Goal: Obtain resource: Obtain resource

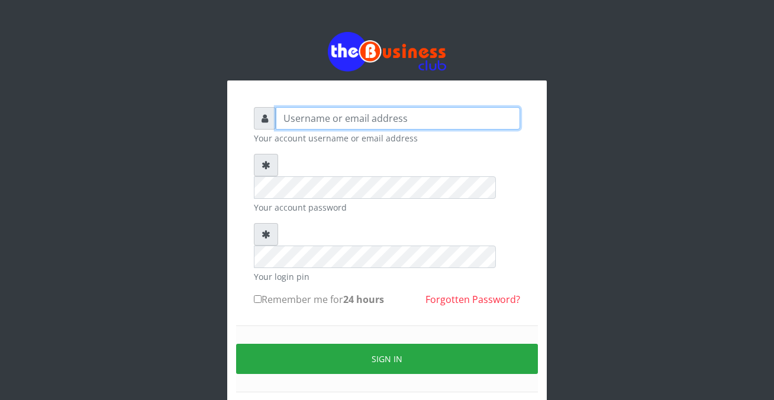
click at [289, 117] on input "text" at bounding box center [398, 118] width 244 height 22
type input "siesther"
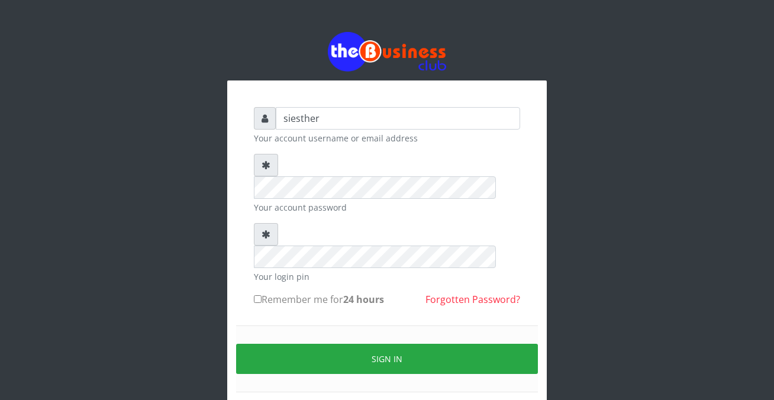
click at [288, 278] on form "siesther Your account username or email address Your account password Your logi…" at bounding box center [387, 264] width 266 height 314
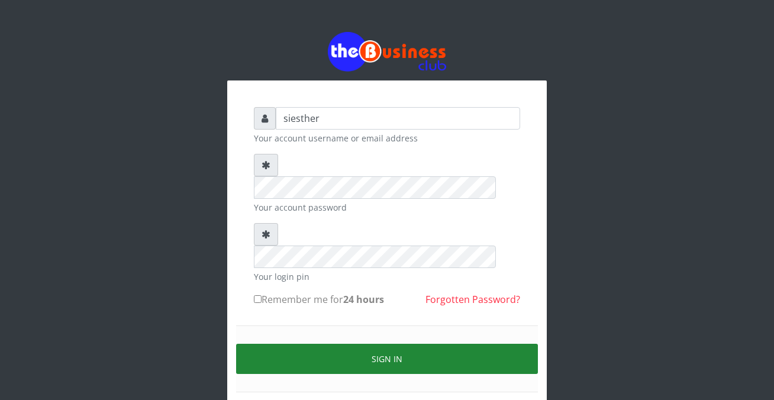
click at [412, 344] on button "Sign in" at bounding box center [387, 359] width 302 height 30
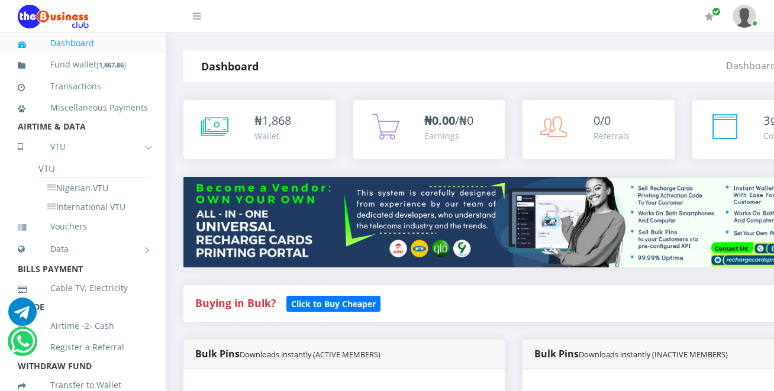
scroll to position [1, 0]
click at [426, 359] on div "Bulk Pins Downloads instantly (ACTIVE MEMBERS)" at bounding box center [343, 354] width 321 height 29
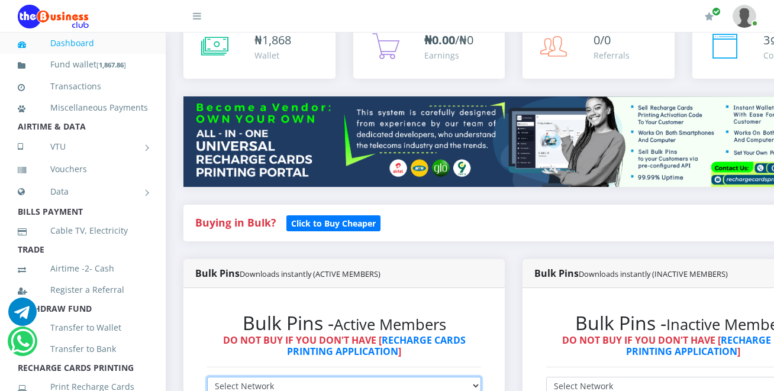
scroll to position [84, 0]
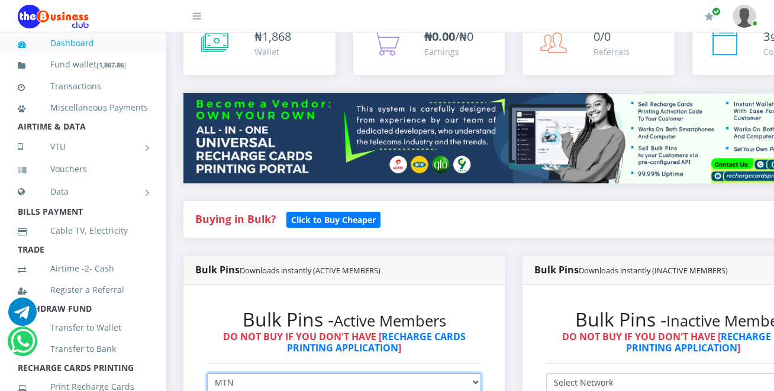
select select "Glo"
select select "Airtel"
click at [481, 354] on h6 "DO NOT BUY IF YOU DON'T HAVE [ RECHARGE CARDS PRINTING APPLICATION ]" at bounding box center [344, 342] width 274 height 22
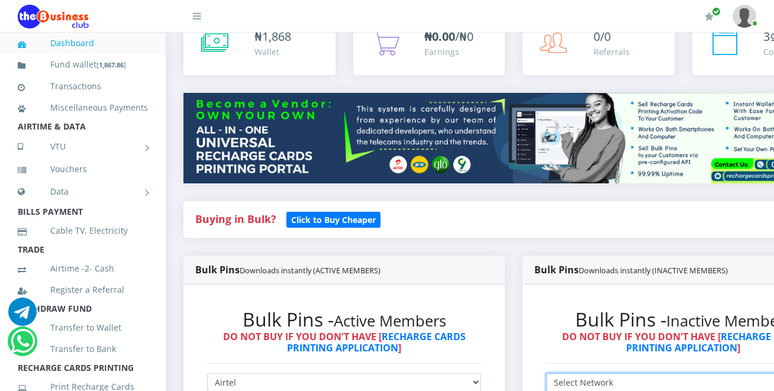
select select "MTN"
select select "Airtel"
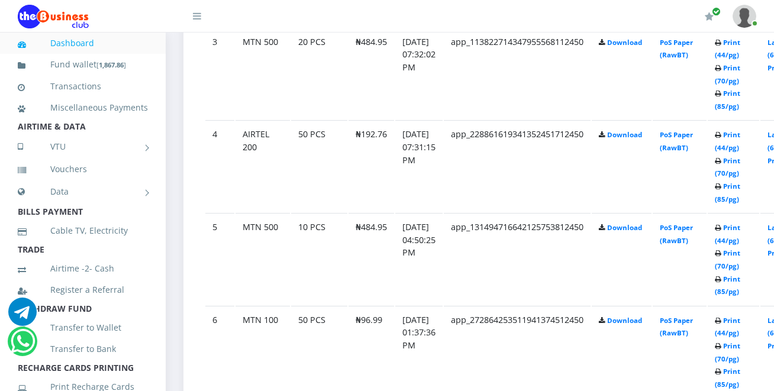
scroll to position [1182, 0]
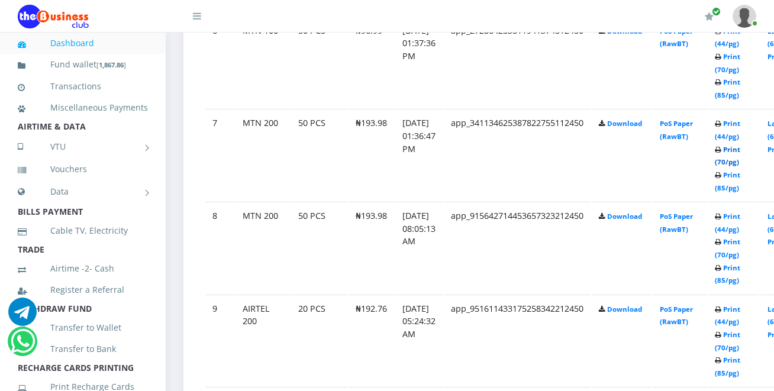
click at [740, 164] on link "Print (70/pg)" at bounding box center [727, 156] width 25 height 22
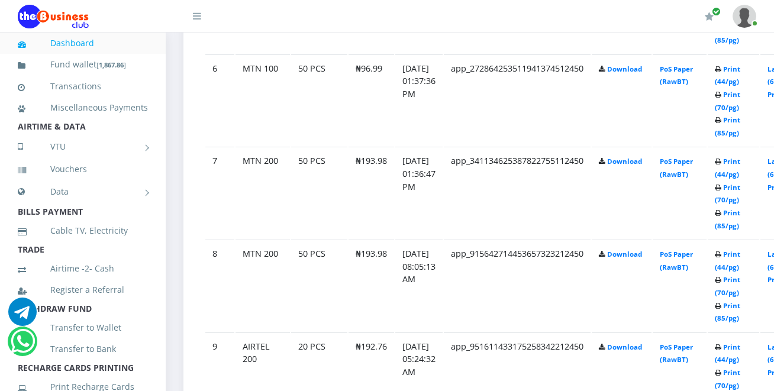
scroll to position [1182, 0]
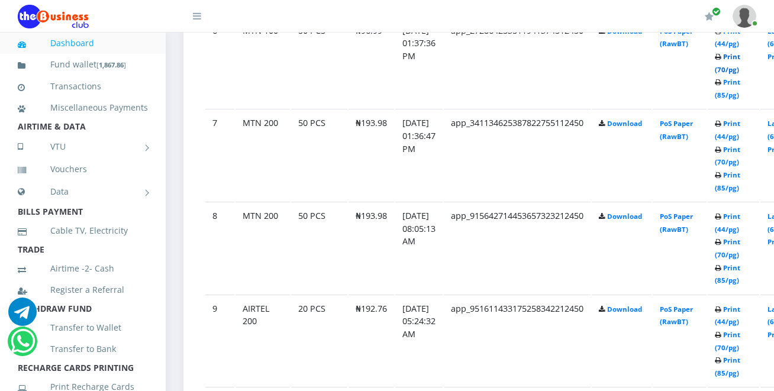
click at [740, 73] on link "Print (70/pg)" at bounding box center [727, 63] width 25 height 22
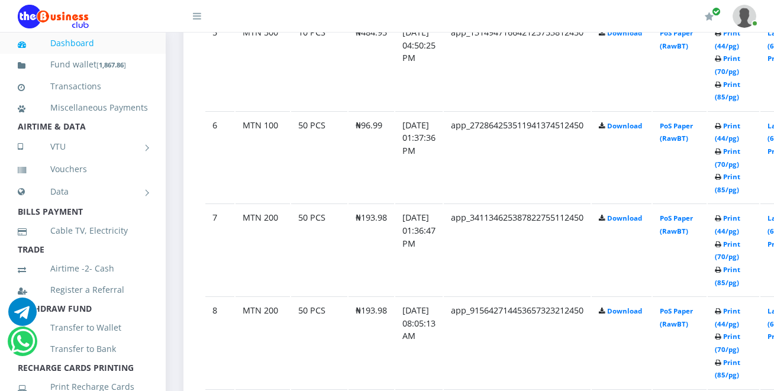
scroll to position [1064, 0]
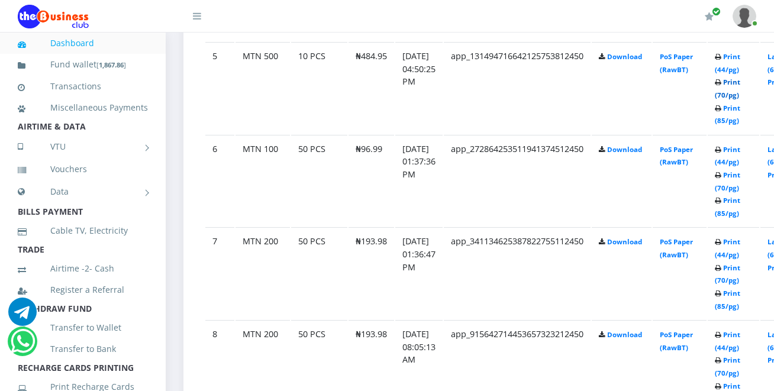
click at [740, 95] on link "Print (70/pg)" at bounding box center [727, 89] width 25 height 22
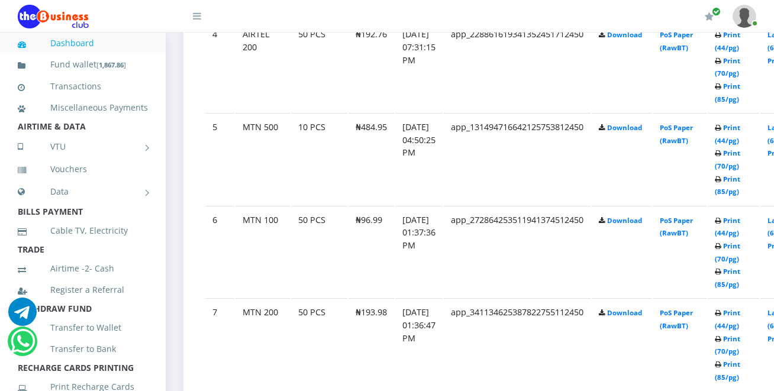
scroll to position [969, 0]
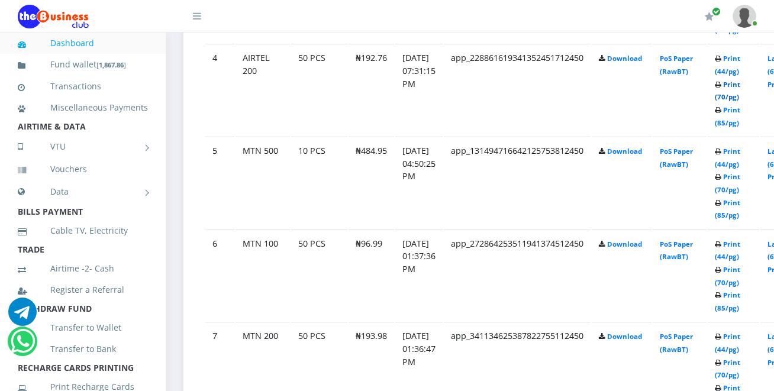
click at [740, 99] on link "Print (70/pg)" at bounding box center [727, 91] width 25 height 22
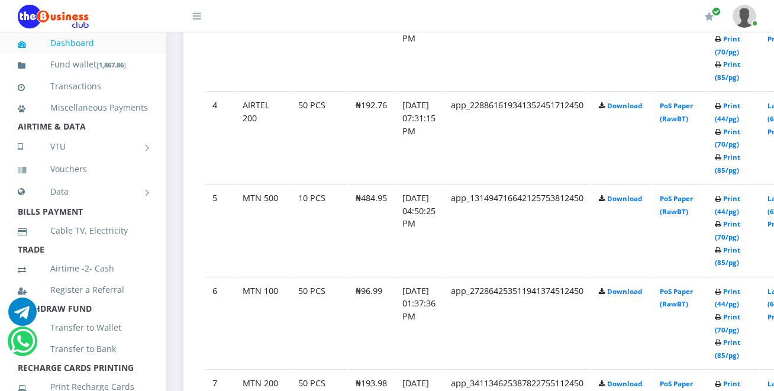
scroll to position [898, 0]
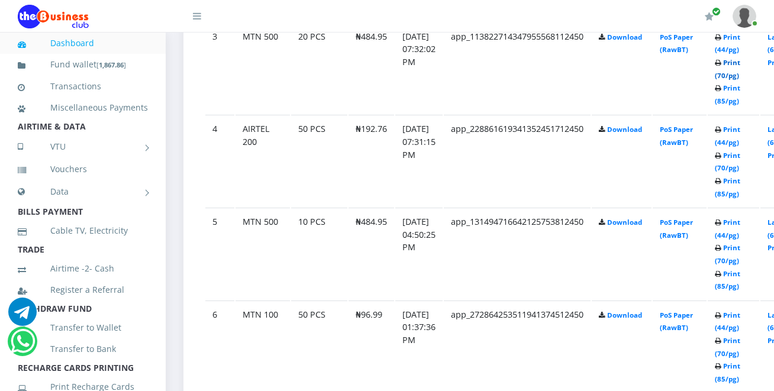
click at [740, 80] on link "Print (70/pg)" at bounding box center [727, 69] width 25 height 22
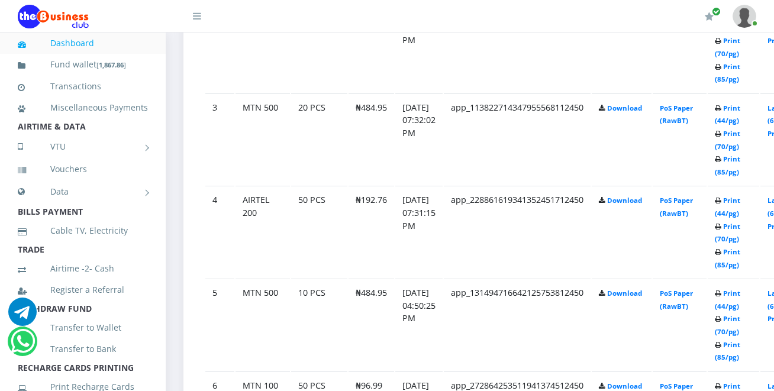
scroll to position [803, 0]
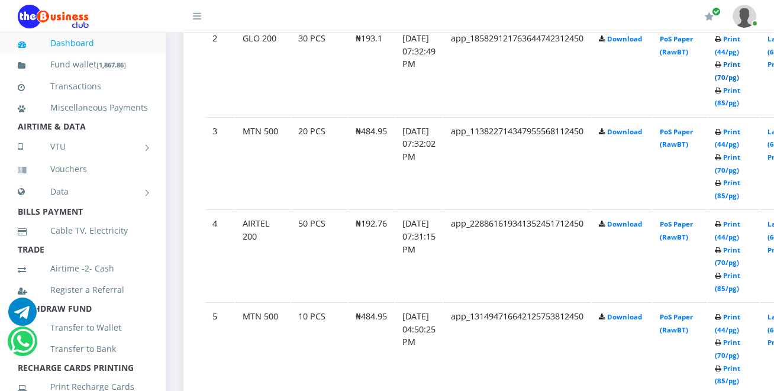
click at [740, 79] on link "Print (70/pg)" at bounding box center [727, 71] width 25 height 22
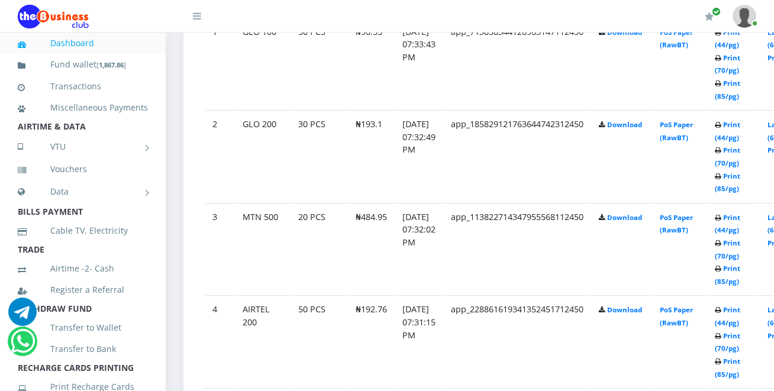
scroll to position [694, 0]
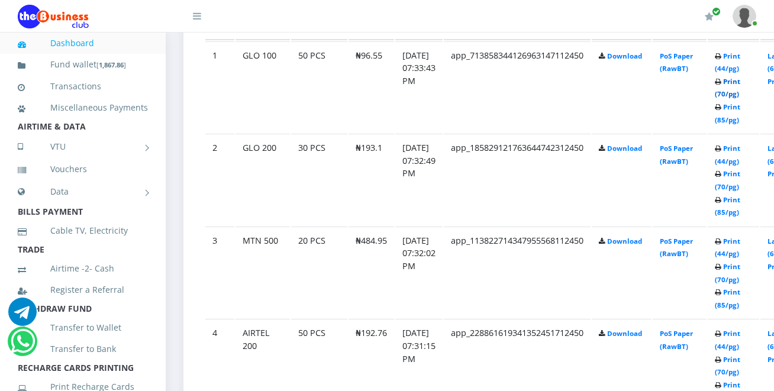
click at [740, 99] on link "Print (70/pg)" at bounding box center [727, 88] width 25 height 22
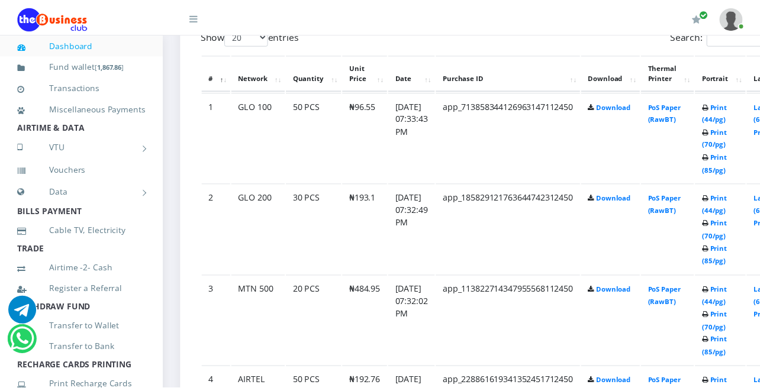
scroll to position [694, 0]
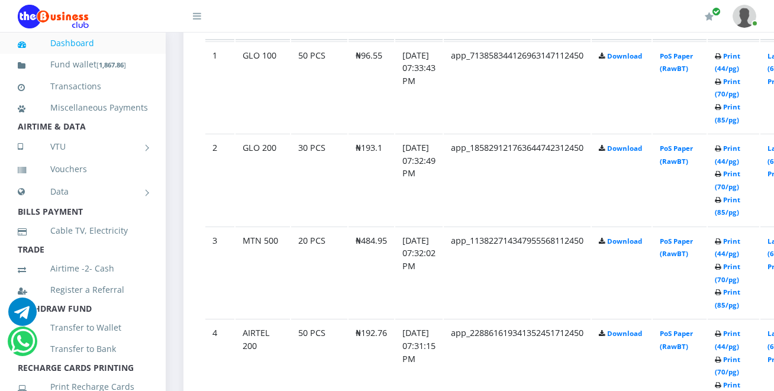
click at [6, 27] on header "My Profile Settings Logout" at bounding box center [387, 16] width 774 height 33
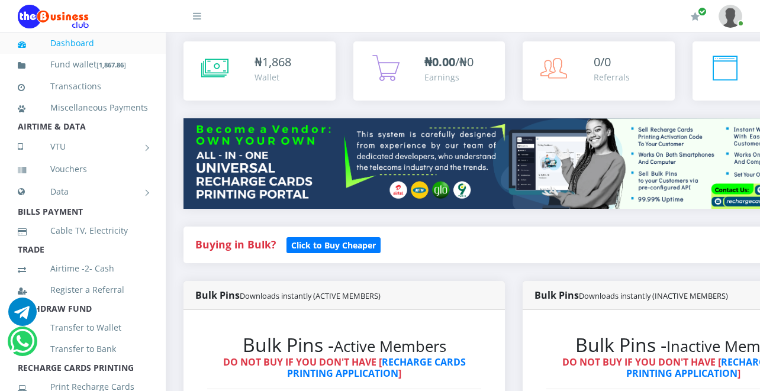
scroll to position [2368, 0]
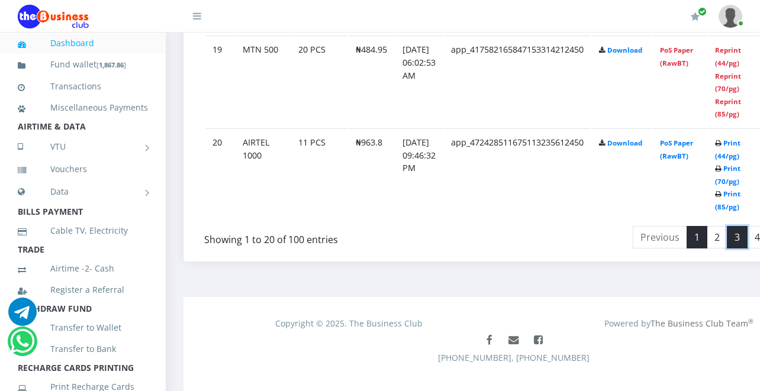
click at [747, 240] on link "3" at bounding box center [737, 237] width 21 height 22
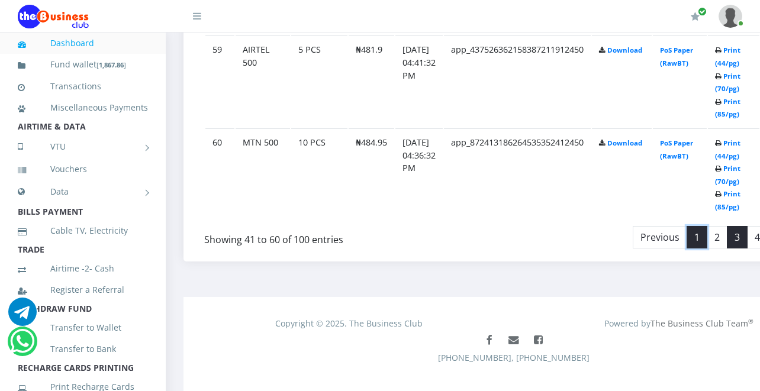
click at [707, 246] on link "1" at bounding box center [696, 237] width 21 height 22
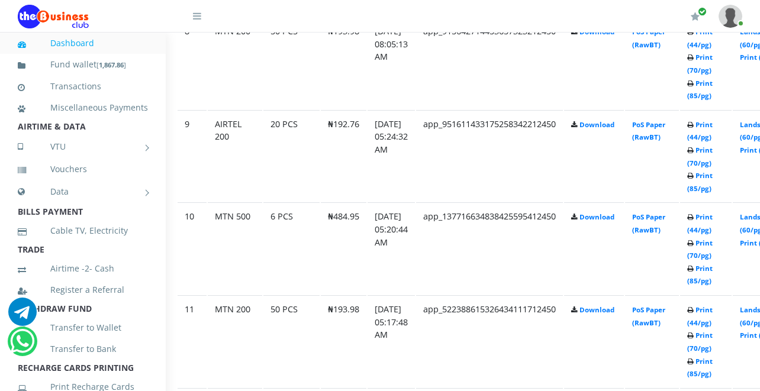
scroll to position [1343, 28]
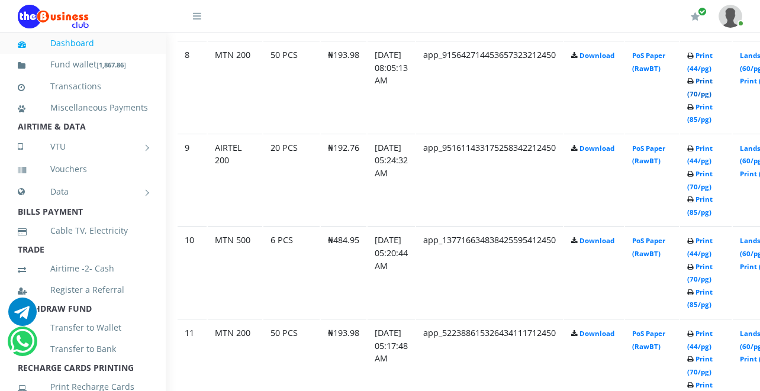
click at [712, 96] on link "Print (70/pg)" at bounding box center [699, 87] width 25 height 22
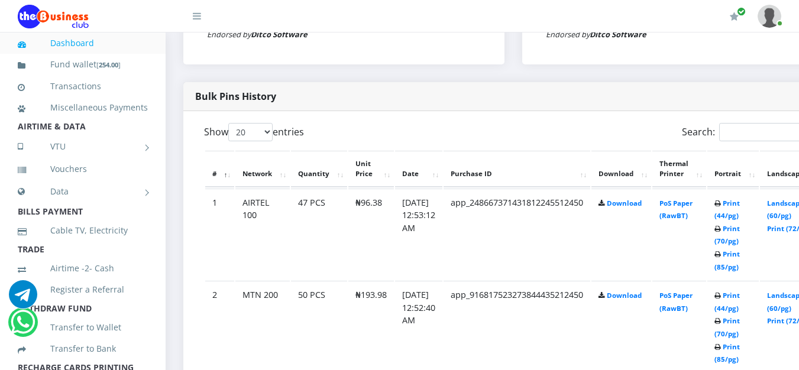
scroll to position [556, 0]
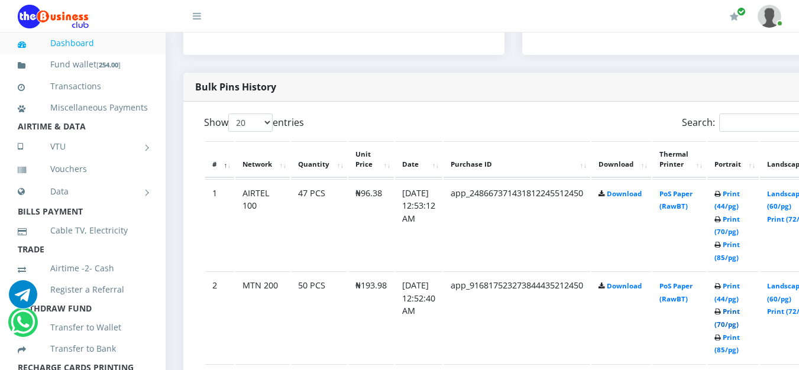
click at [740, 329] on link "Print (70/pg)" at bounding box center [727, 318] width 25 height 22
click at [740, 233] on link "Print (70/pg)" at bounding box center [727, 226] width 25 height 22
